Goal: Navigation & Orientation: Understand site structure

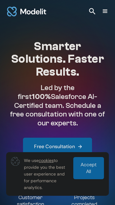
click at [108, 9] on div "menu" at bounding box center [105, 11] width 7 height 7
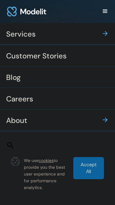
click at [104, 34] on img at bounding box center [105, 33] width 7 height 7
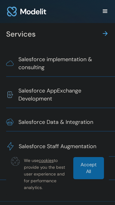
click at [106, 33] on img at bounding box center [105, 33] width 7 height 7
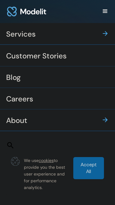
click at [105, 39] on div "Services" at bounding box center [57, 33] width 103 height 21
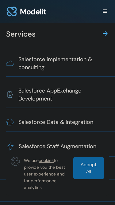
click at [103, 37] on img at bounding box center [105, 33] width 7 height 7
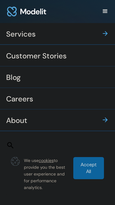
click at [106, 36] on img at bounding box center [105, 33] width 7 height 7
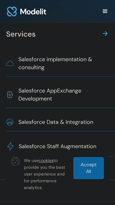
click at [104, 33] on img at bounding box center [105, 33] width 7 height 7
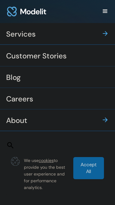
click at [107, 34] on img at bounding box center [105, 33] width 7 height 7
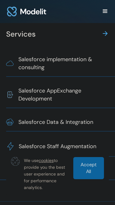
click at [88, 167] on link "Accept All" at bounding box center [88, 168] width 31 height 22
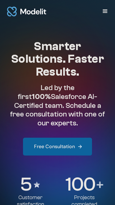
click at [105, 12] on div "menu" at bounding box center [105, 11] width 7 height 7
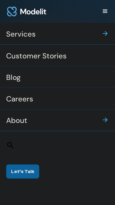
click at [70, 38] on div "Services" at bounding box center [57, 33] width 103 height 21
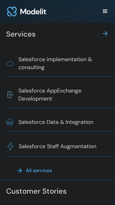
click at [105, 38] on div "Services" at bounding box center [57, 33] width 103 height 21
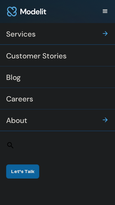
click at [107, 40] on div "Services" at bounding box center [57, 33] width 103 height 21
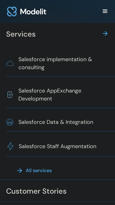
click at [106, 33] on img at bounding box center [105, 33] width 7 height 7
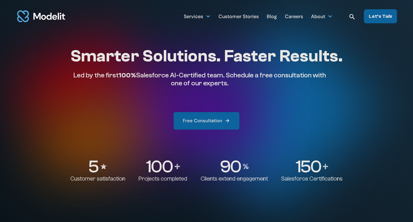
click at [336, 92] on div "Smarter Solutions. Faster Results. Led by the first 100% Salesforce AI-Certifie…" at bounding box center [206, 88] width 272 height 84
click at [269, 137] on div "Smarter Solutions. Faster Results. Led by the first 100% Salesforce AI-Certifie…" at bounding box center [206, 114] width 272 height 136
click at [270, 132] on div "Smarter Solutions. Faster Results. Led by the first 100% Salesforce AI-Certifie…" at bounding box center [206, 114] width 272 height 136
drag, startPoint x: 264, startPoint y: 144, endPoint x: 255, endPoint y: 154, distance: 13.5
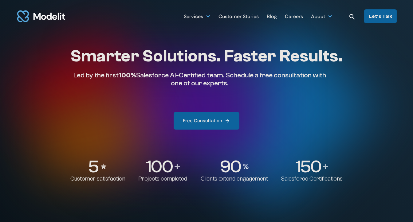
click at [263, 144] on div "Smarter Solutions. Faster Results. Led by the first 100% Salesforce AI-Certifie…" at bounding box center [206, 114] width 272 height 136
